Goal: Register for event/course

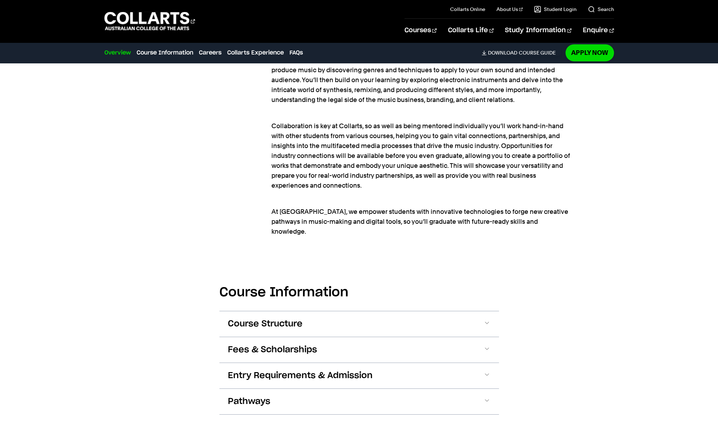
scroll to position [665, 0]
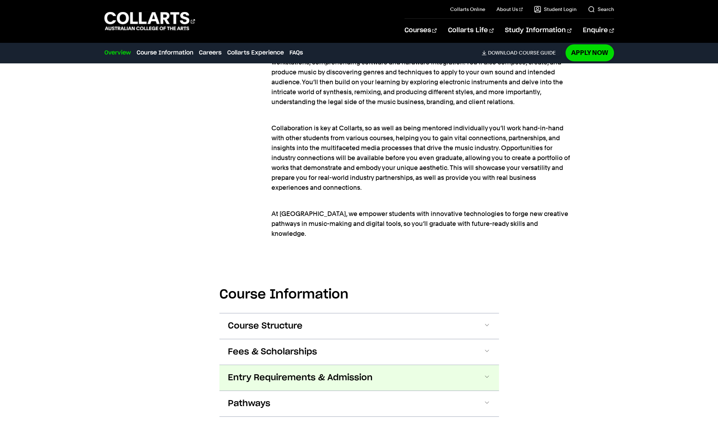
click at [288, 372] on span "Entry Requirements & Admission" at bounding box center [300, 377] width 145 height 11
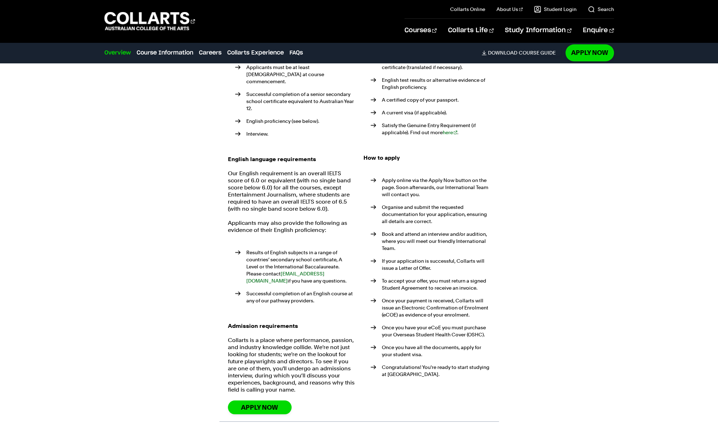
scroll to position [1103, 0]
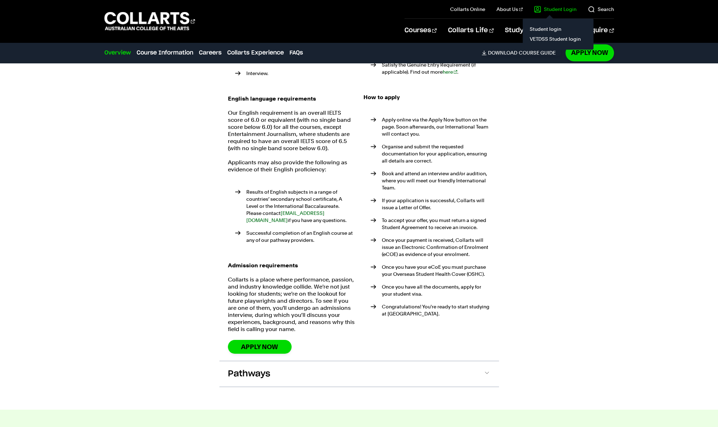
click at [545, 8] on link "Student Login" at bounding box center [555, 9] width 42 height 7
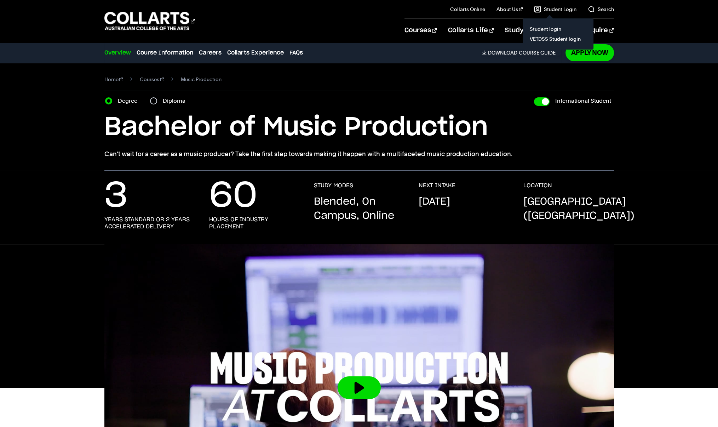
scroll to position [1103, 0]
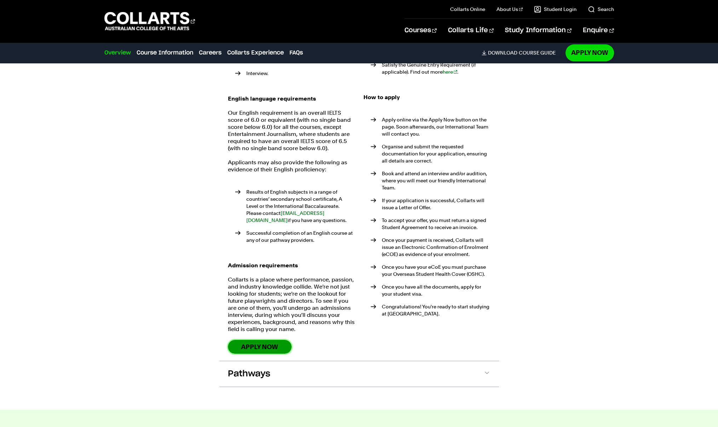
click at [266, 340] on link "Apply Now" at bounding box center [260, 347] width 64 height 14
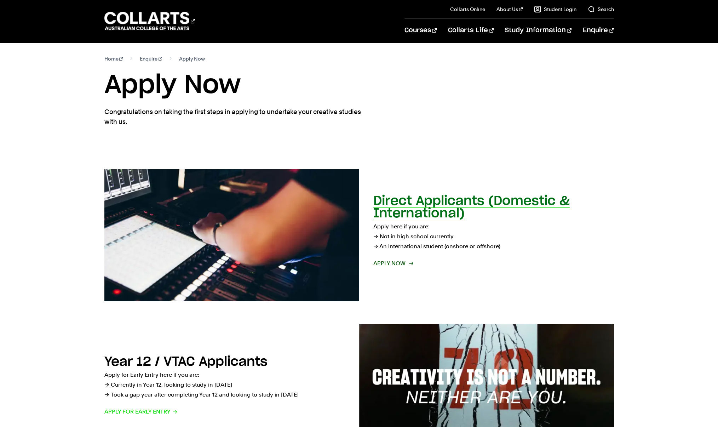
click at [392, 257] on div "Direct Applicants (Domestic & International) Apply here if you are: → Not in hi…" at bounding box center [493, 235] width 241 height 80
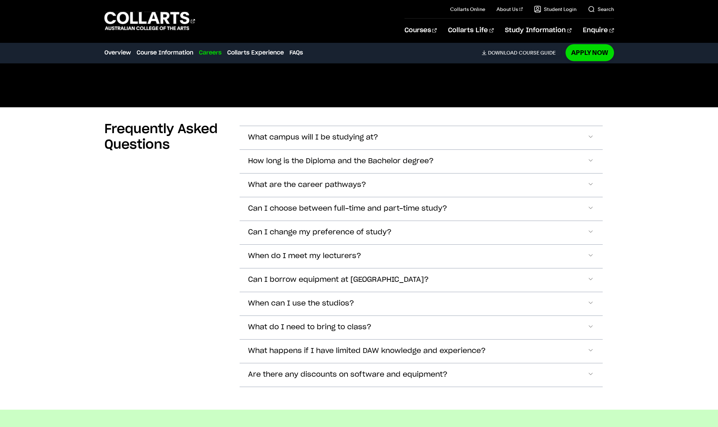
scroll to position [1103, 0]
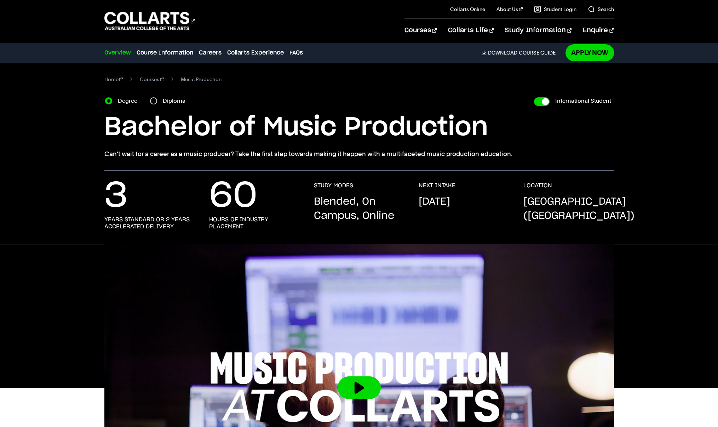
click at [125, 102] on label "Degree" at bounding box center [130, 101] width 24 height 10
click at [112, 102] on input "Degree" at bounding box center [108, 100] width 7 height 7
click at [166, 103] on label "Diploma" at bounding box center [176, 101] width 27 height 10
click at [157, 103] on input "Diploma" at bounding box center [153, 100] width 7 height 7
radio input "true"
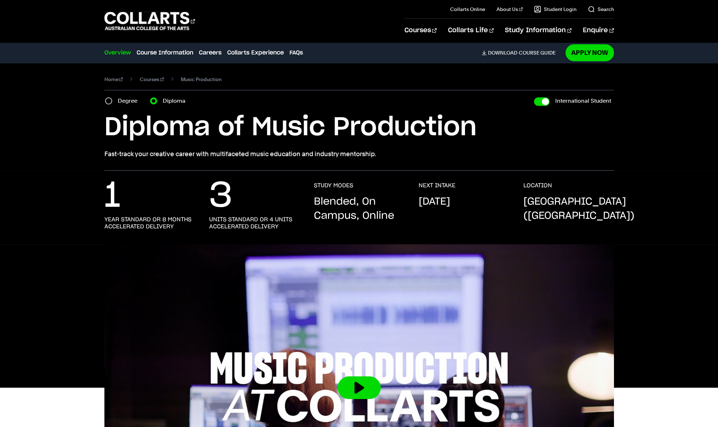
click at [122, 102] on label "Degree" at bounding box center [130, 101] width 24 height 10
click at [112, 102] on input "Degree" at bounding box center [108, 100] width 7 height 7
radio input "true"
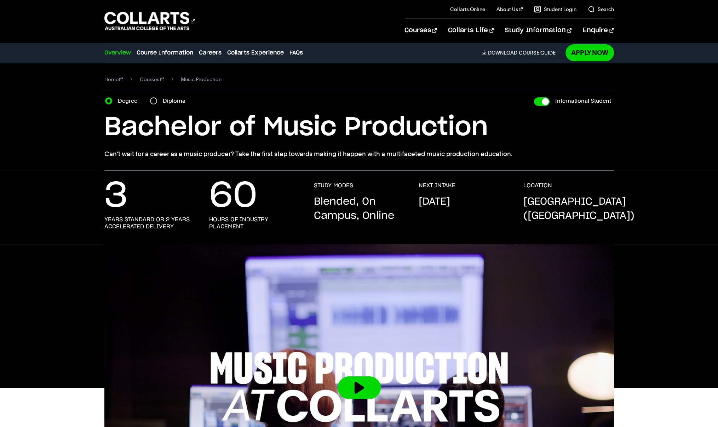
drag, startPoint x: 185, startPoint y: 78, endPoint x: 146, endPoint y: 70, distance: 40.0
click at [146, 70] on section "Home Courses Music Production Course variant Degree Diploma International Stude…" at bounding box center [359, 117] width 510 height 108
click at [150, 79] on link "Courses" at bounding box center [152, 79] width 24 height 10
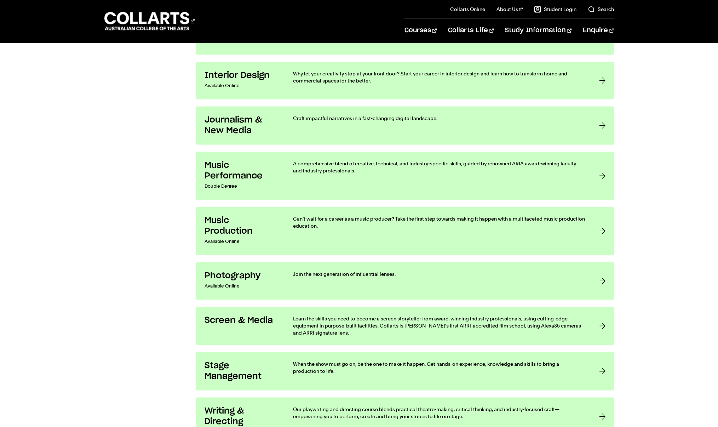
scroll to position [1311, 0]
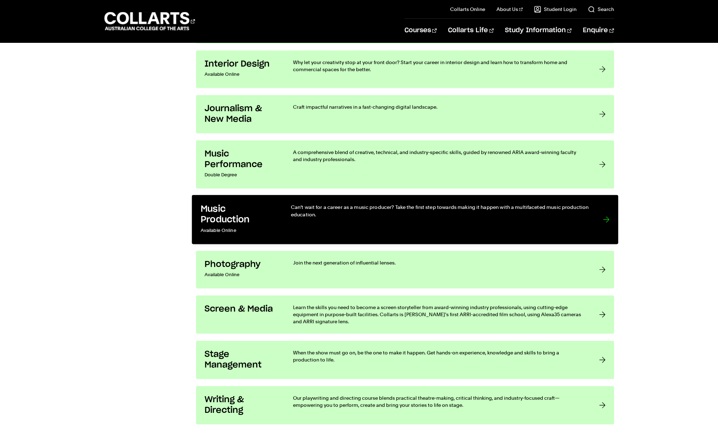
click at [254, 217] on h3 "Music Production" at bounding box center [238, 214] width 76 height 22
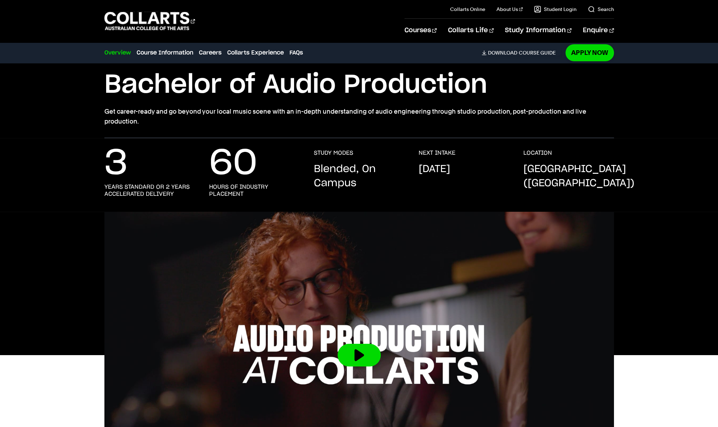
scroll to position [42, 0]
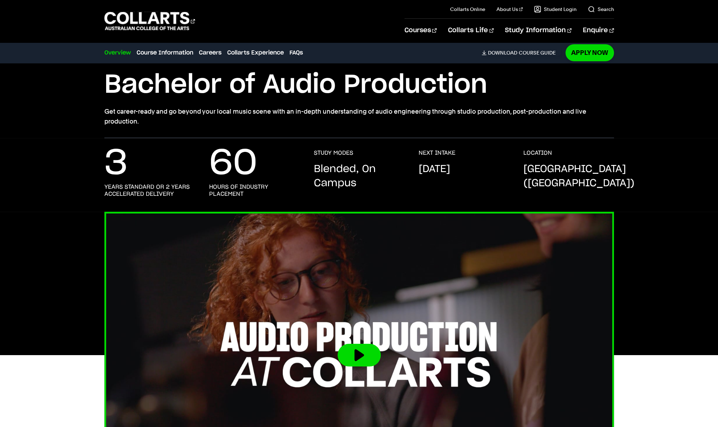
click at [331, 317] on img at bounding box center [359, 354] width 561 height 315
click at [358, 345] on button at bounding box center [359, 355] width 43 height 23
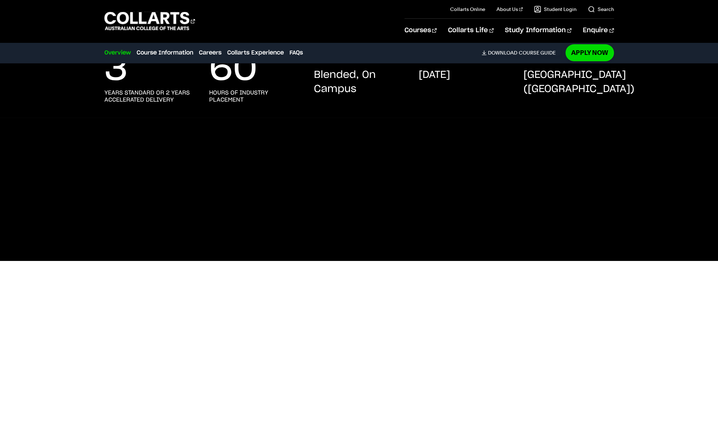
scroll to position [136, 0]
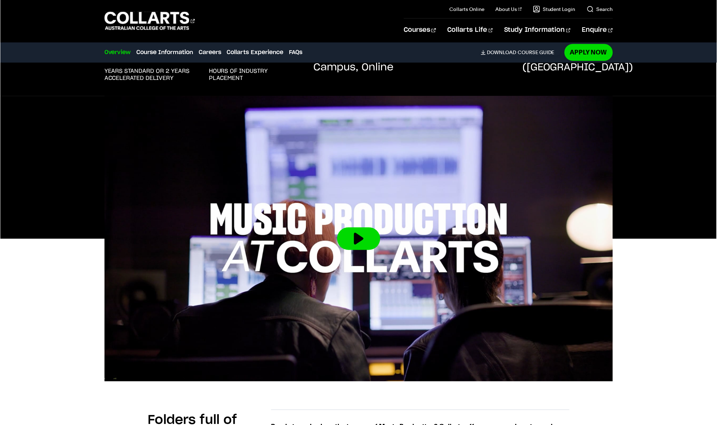
scroll to position [181, 0]
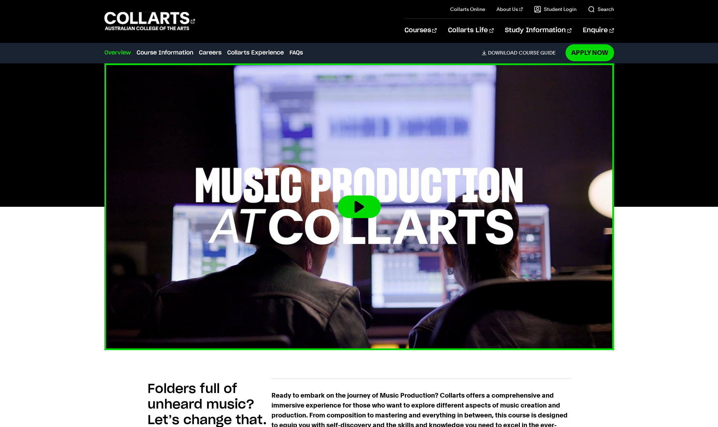
click at [363, 186] on img at bounding box center [359, 206] width 561 height 315
click at [357, 215] on button at bounding box center [359, 206] width 43 height 23
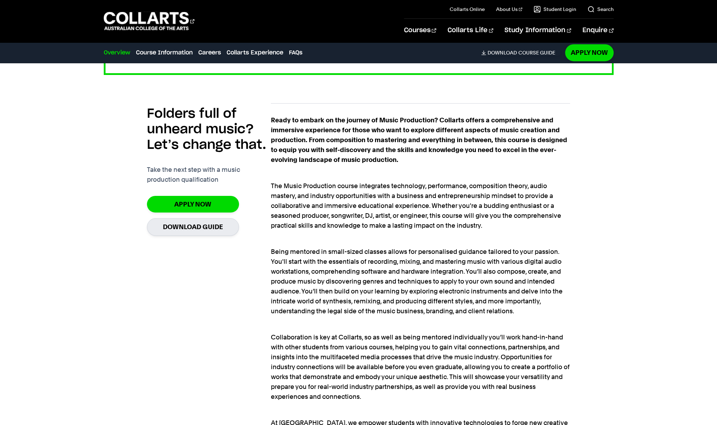
scroll to position [456, 0]
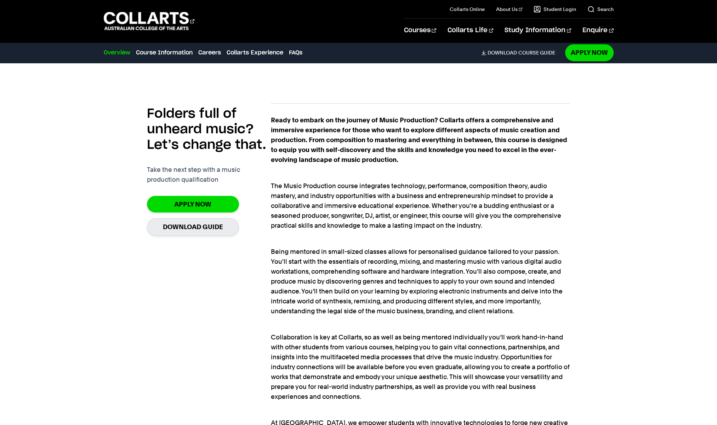
click at [337, 131] on strong "Ready to embark on the journey of Music Production? Collarts offers a comprehen…" at bounding box center [419, 139] width 296 height 47
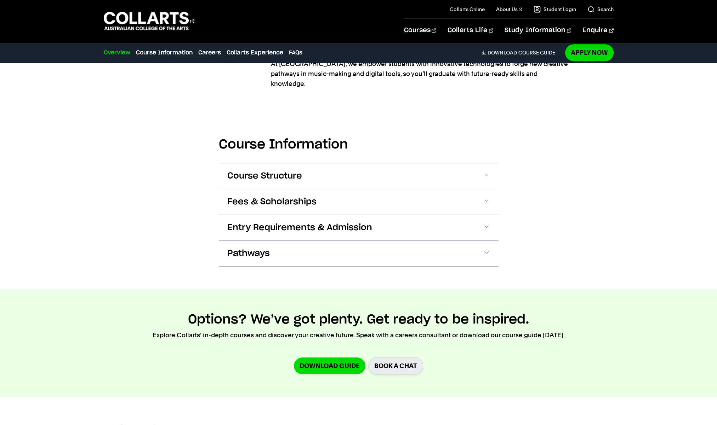
scroll to position [815, 0]
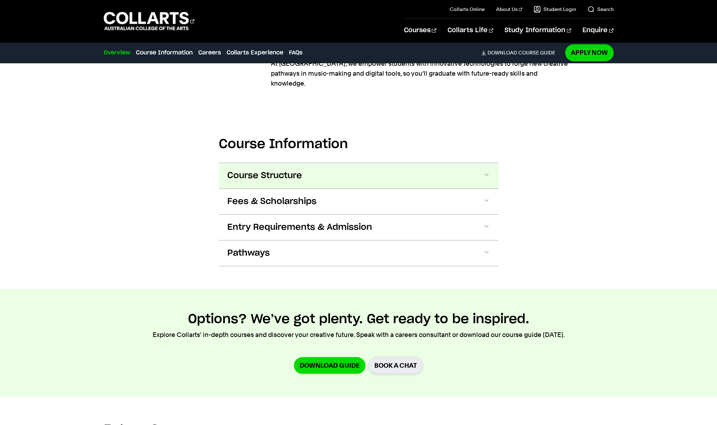
click at [296, 170] on span "Course Structure" at bounding box center [264, 175] width 75 height 11
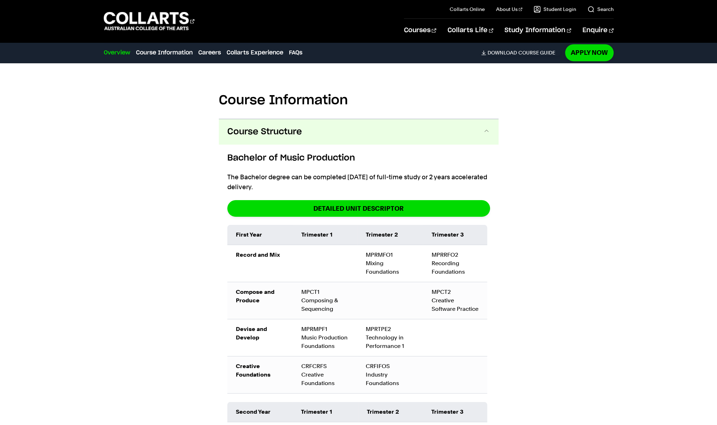
scroll to position [808, 0]
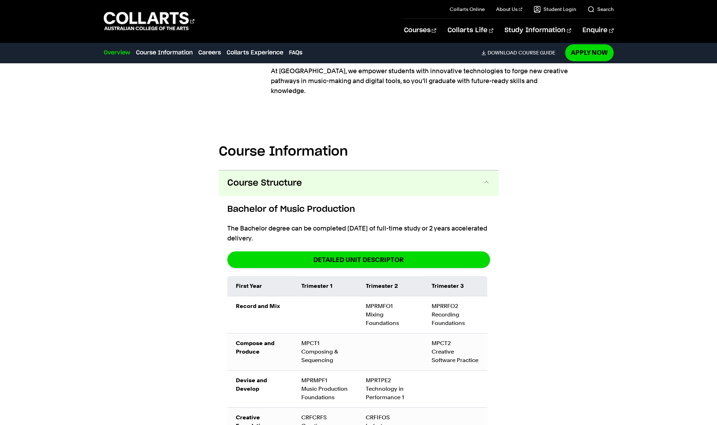
click at [274, 181] on button "Course Structure" at bounding box center [359, 183] width 280 height 25
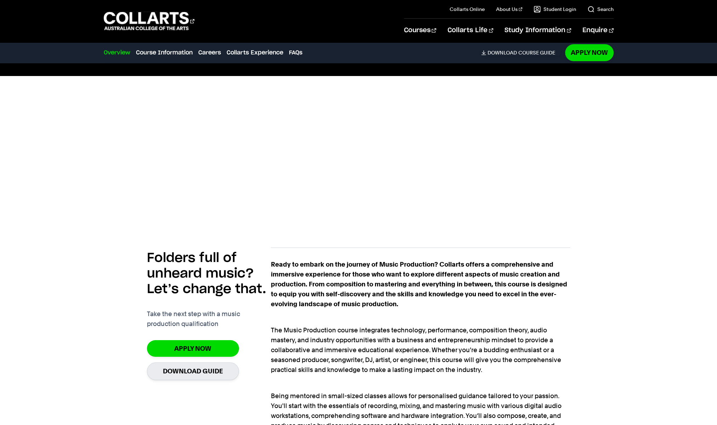
scroll to position [311, 0]
click at [189, 355] on link "Apply Now" at bounding box center [193, 349] width 92 height 17
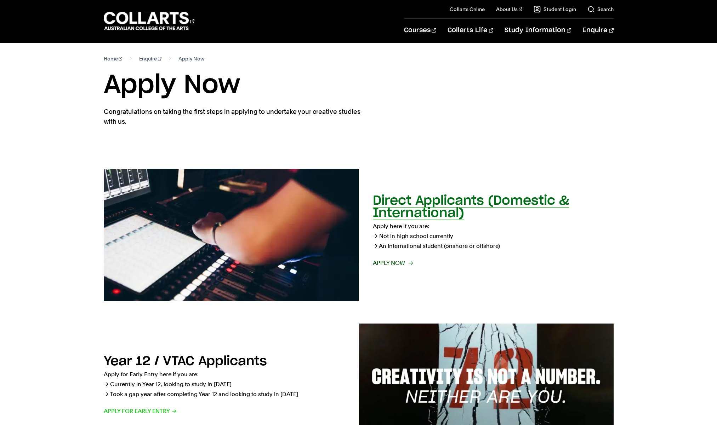
click at [397, 262] on span "Apply now" at bounding box center [392, 263] width 39 height 10
